Goal: Task Accomplishment & Management: Manage account settings

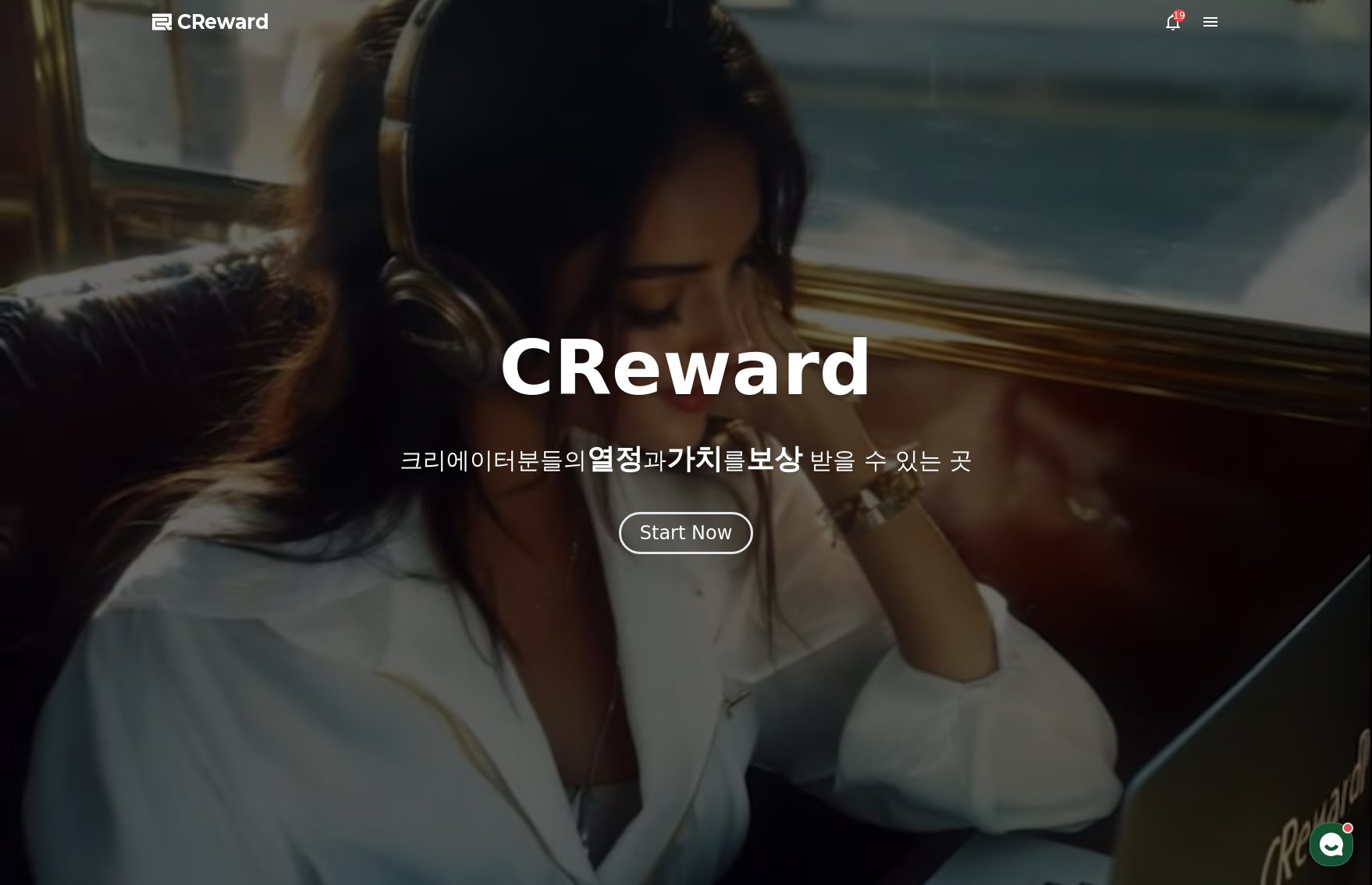
click at [1210, 6] on div at bounding box center [686, 442] width 1372 height 885
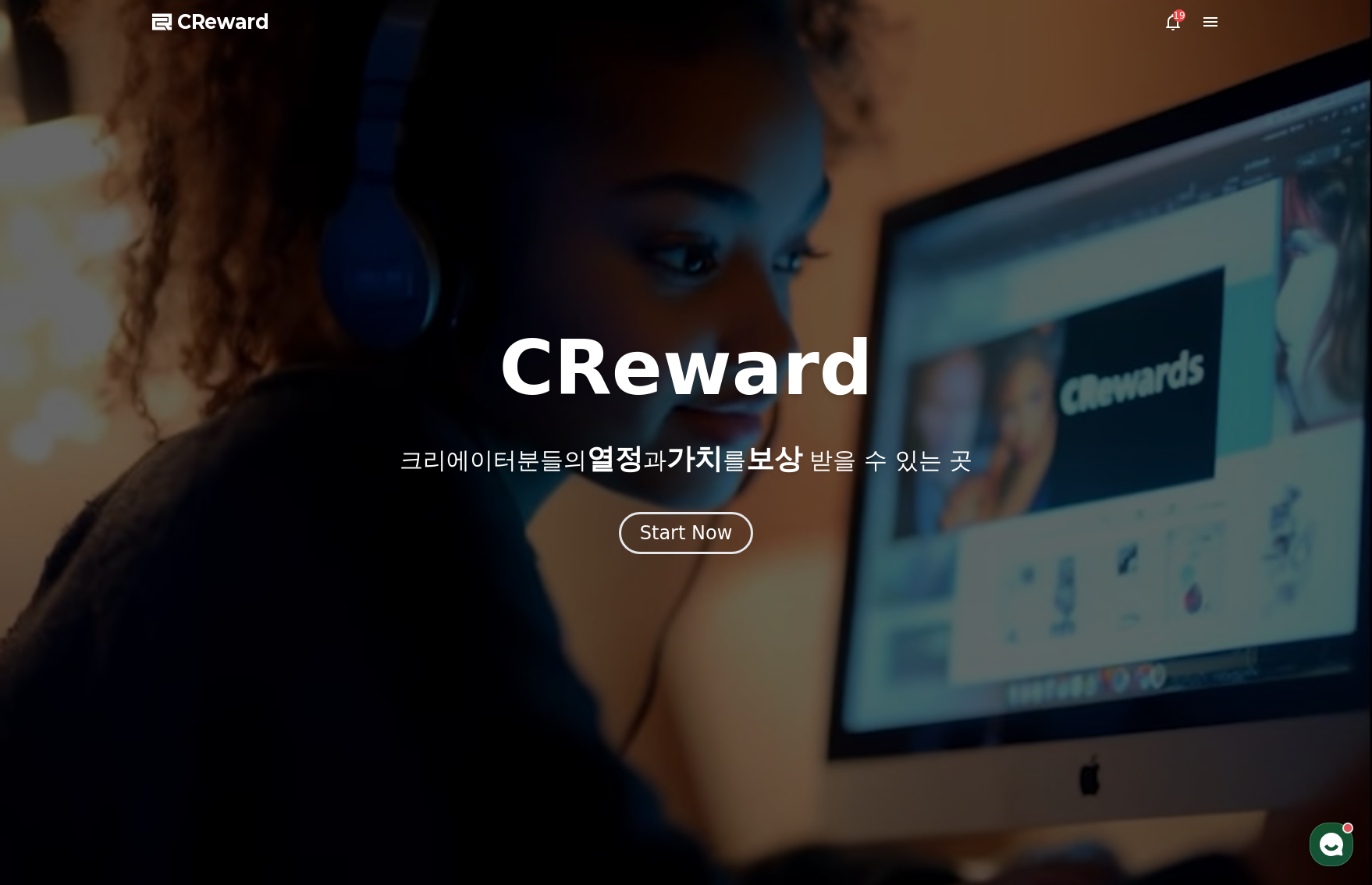
click at [1210, 19] on icon at bounding box center [1211, 21] width 19 height 19
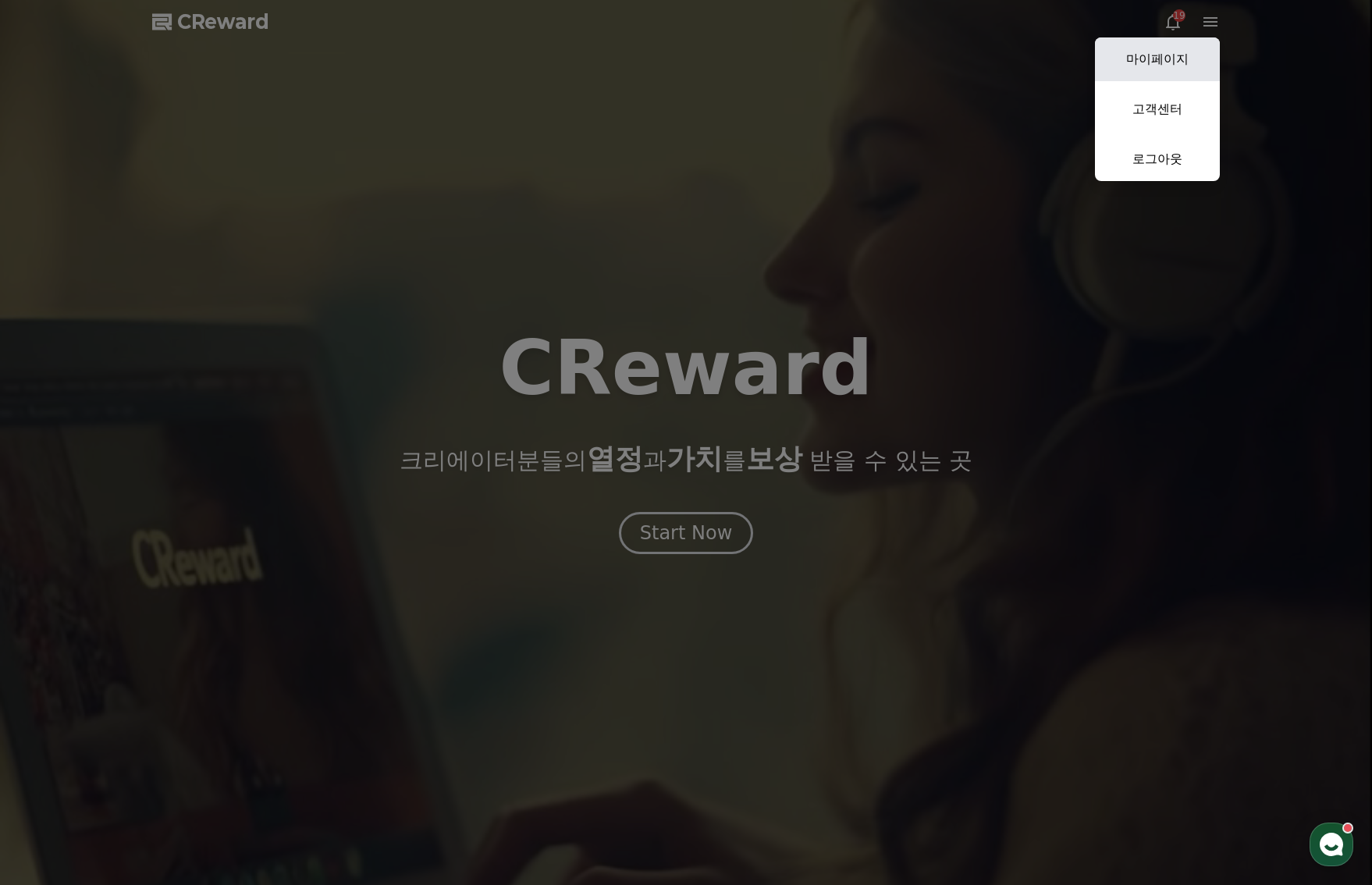
click at [1154, 53] on link "마이페이지" at bounding box center [1158, 58] width 125 height 44
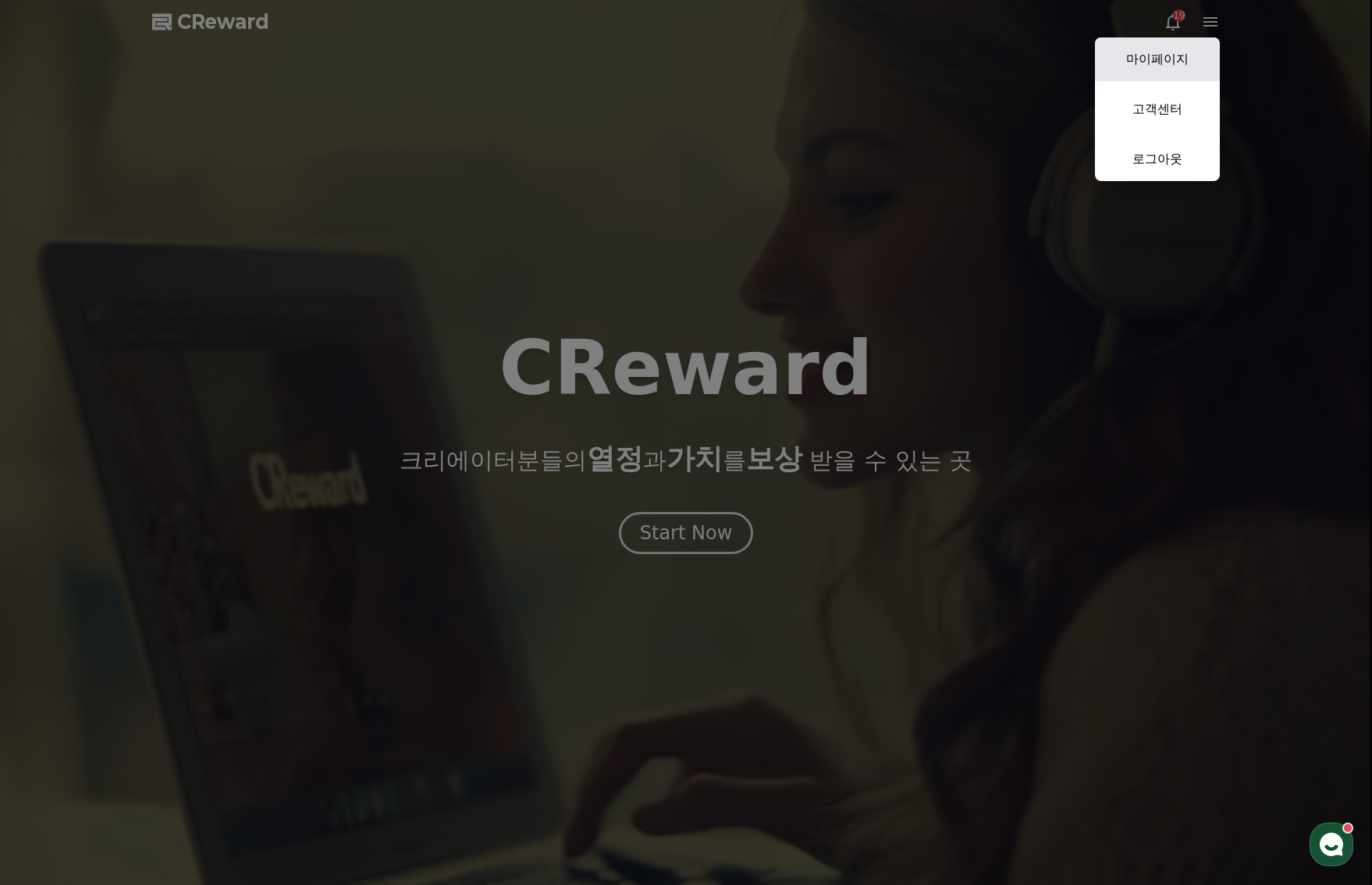
select select "**********"
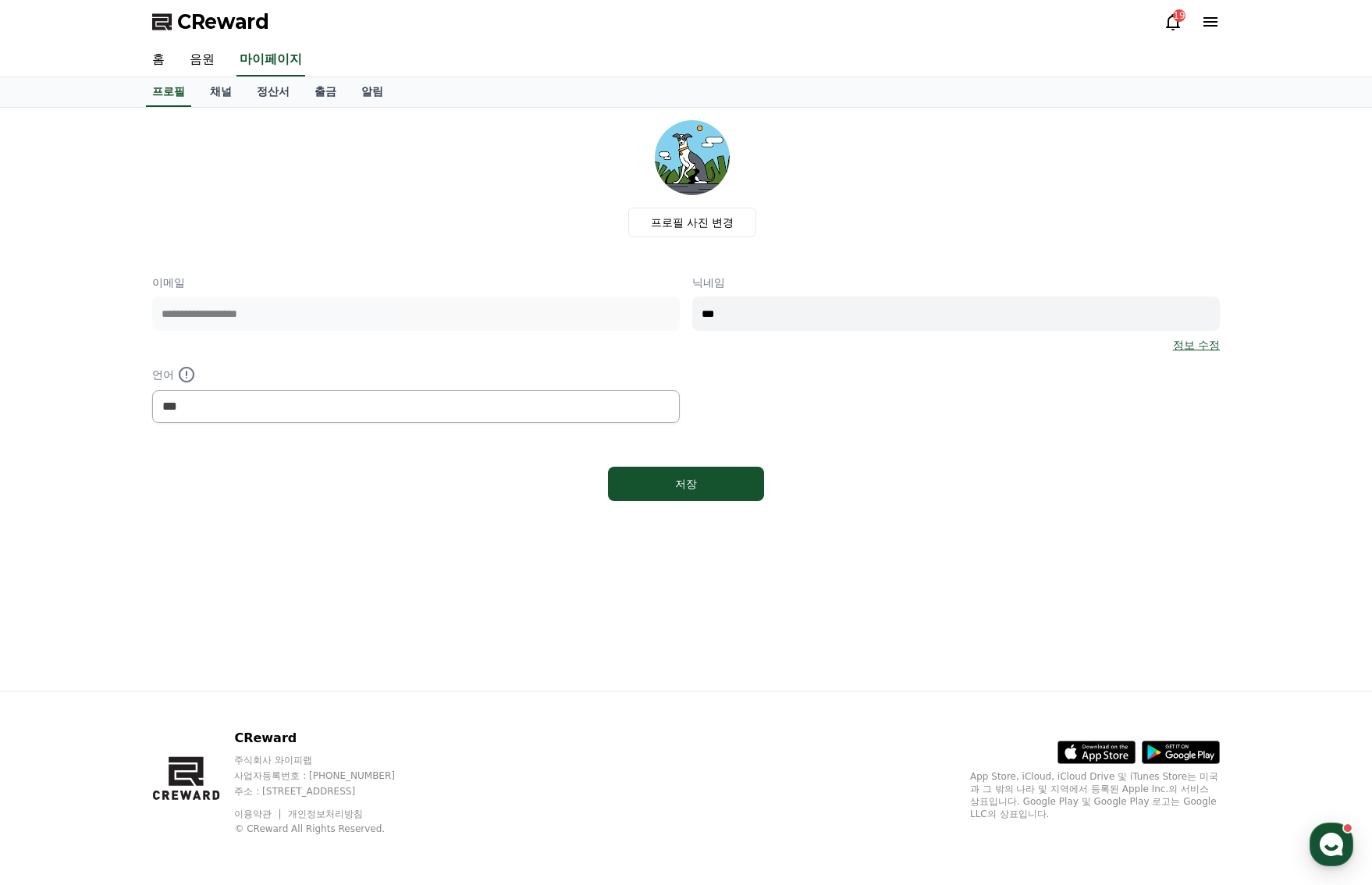
click at [1207, 19] on icon at bounding box center [1211, 21] width 19 height 19
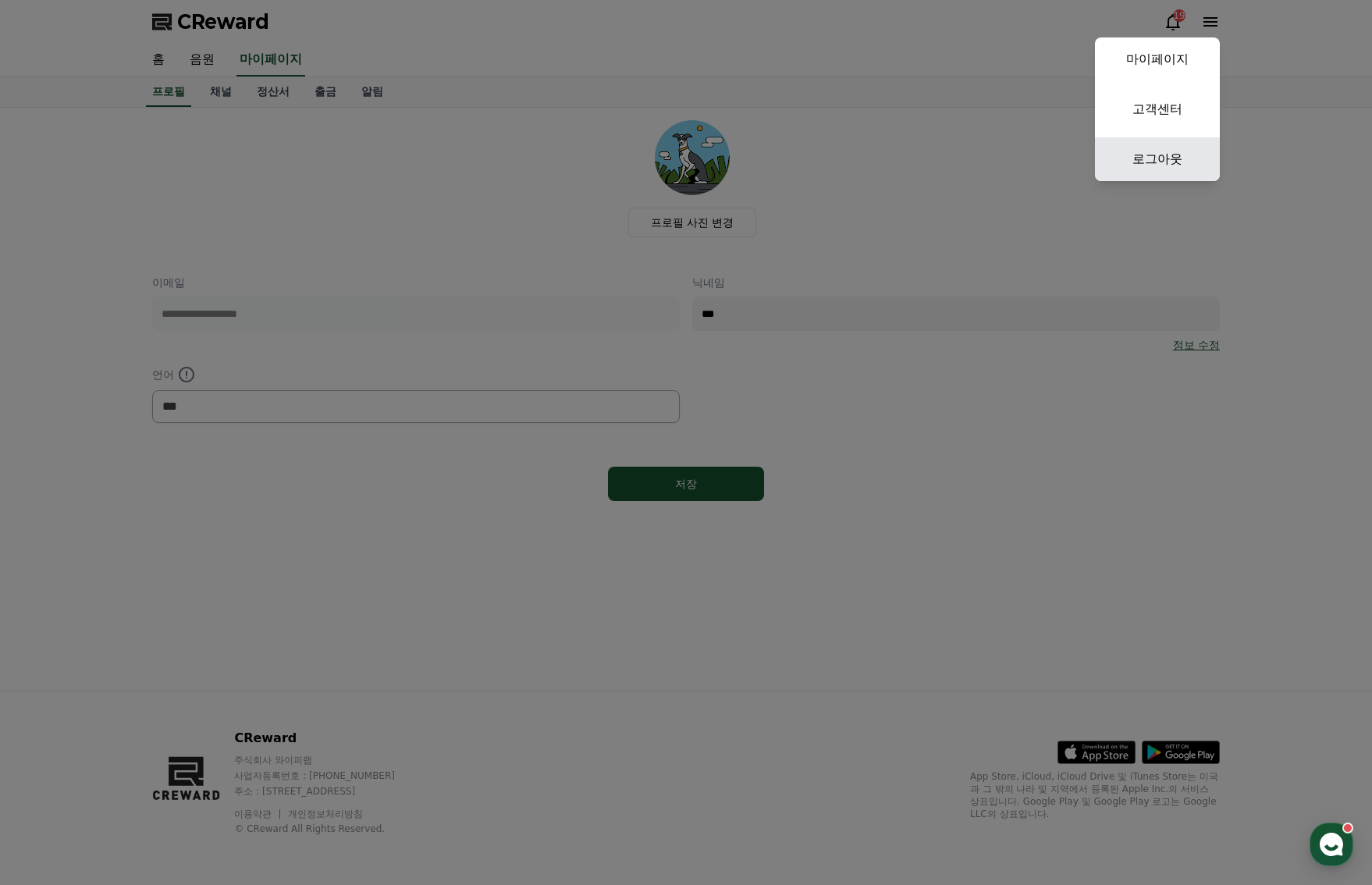
click at [1176, 148] on link "로그아웃" at bounding box center [1158, 159] width 125 height 44
